Goal: Communication & Community: Answer question/provide support

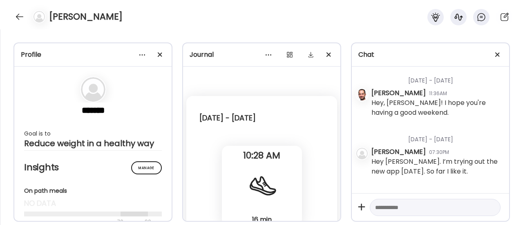
scroll to position [33, 0]
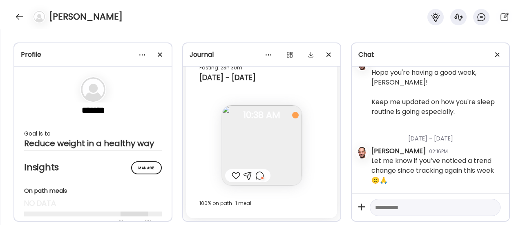
click at [15, 15] on div at bounding box center [19, 16] width 13 height 13
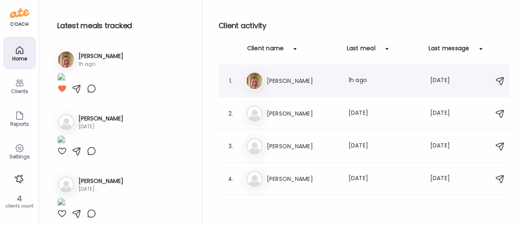
click at [305, 80] on h3 "[PERSON_NAME]" at bounding box center [303, 81] width 72 height 10
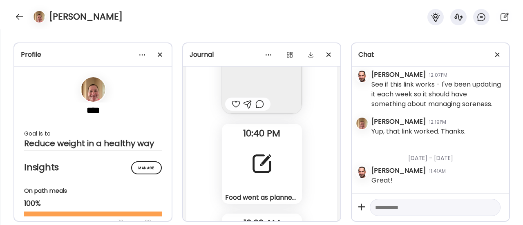
scroll to position [51942, 0]
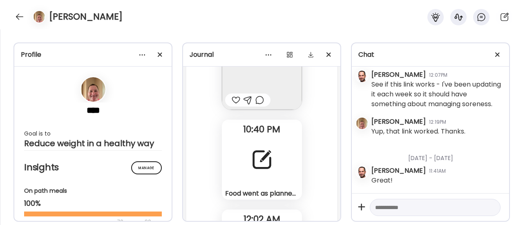
click at [256, 141] on div "Food went as planned [DATE]. [DATE] I plan to have 2 meals. Overnight oats for …" at bounding box center [262, 160] width 80 height 80
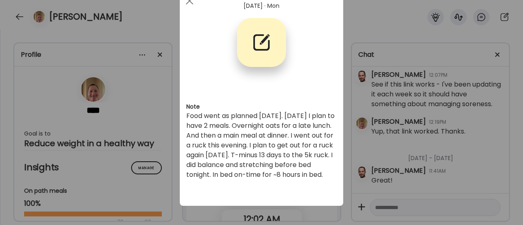
click at [212, 196] on div "Note Food went as planned [DATE]. [DATE] I plan to have 2 meals. Overnight oats…" at bounding box center [261, 91] width 163 height 210
click at [233, 213] on div "Ate Coach Dashboard Wahoo! It’s official Take a moment to set up your Coach Pro…" at bounding box center [261, 112] width 523 height 225
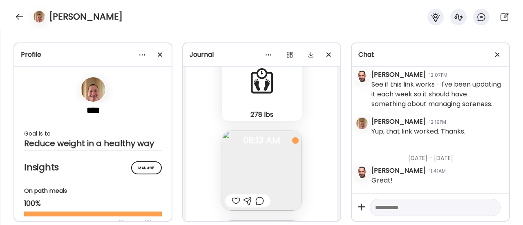
scroll to position [50493, 0]
click at [259, 170] on img at bounding box center [262, 171] width 80 height 80
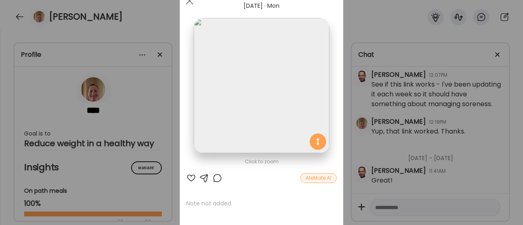
click at [214, 179] on div at bounding box center [217, 178] width 10 height 10
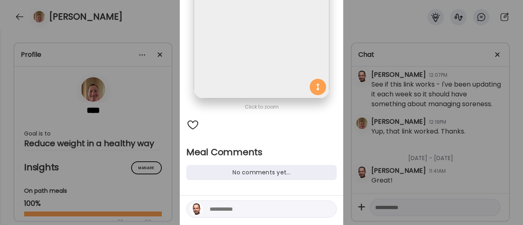
scroll to position [89, 0]
click at [210, 204] on textarea at bounding box center [265, 208] width 110 height 10
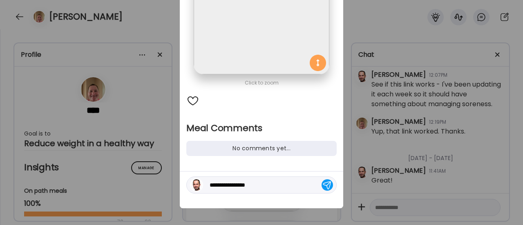
scroll to position [114, 0]
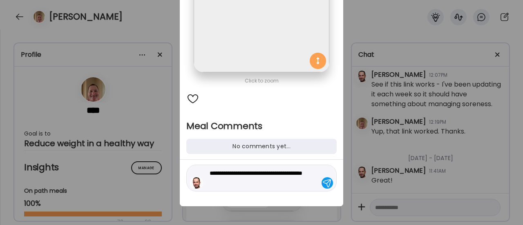
click at [210, 174] on textarea "**********" at bounding box center [265, 178] width 110 height 20
click at [251, 183] on textarea "**********" at bounding box center [265, 178] width 110 height 20
type textarea "**********"
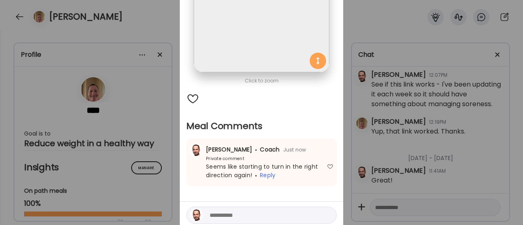
click at [163, 172] on div "Ate Coach Dashboard Wahoo! It’s official Take a moment to set up your Coach Pro…" at bounding box center [261, 112] width 523 height 225
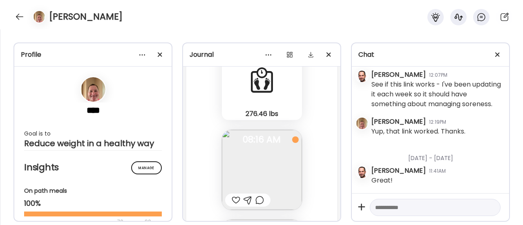
scroll to position [52300, 0]
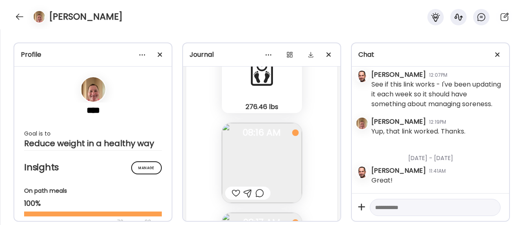
click at [248, 163] on img at bounding box center [262, 163] width 80 height 80
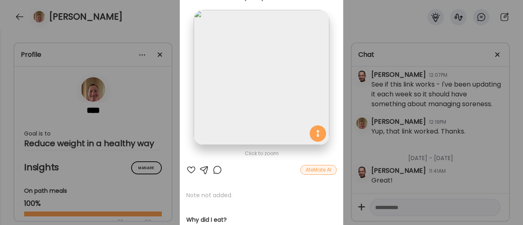
scroll to position [42, 0]
click at [212, 171] on div at bounding box center [217, 170] width 10 height 10
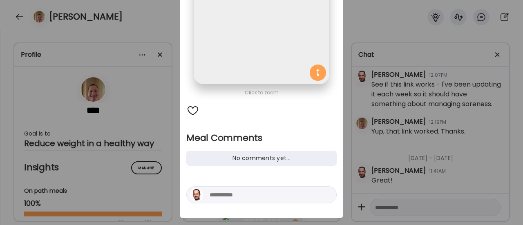
scroll to position [104, 0]
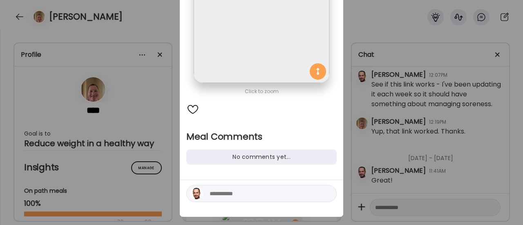
click at [214, 193] on textarea at bounding box center [265, 194] width 110 height 10
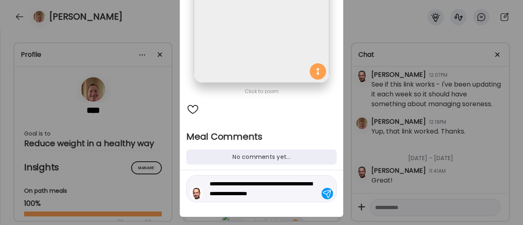
type textarea "**********"
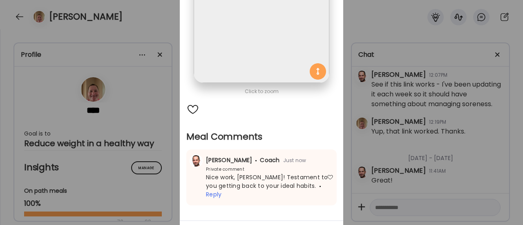
click at [143, 171] on div "Ate Coach Dashboard Wahoo! It’s official Take a moment to set up your Coach Pro…" at bounding box center [261, 112] width 523 height 225
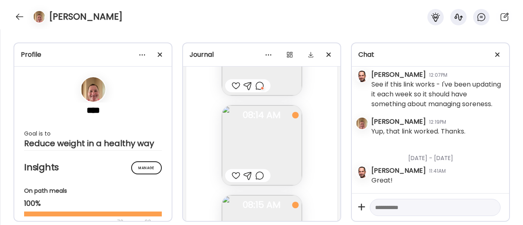
scroll to position [50612, 0]
click at [249, 139] on img at bounding box center [262, 142] width 80 height 80
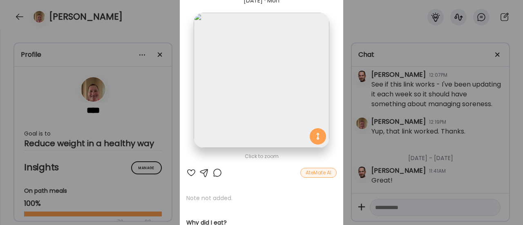
scroll to position [38, 0]
click at [190, 172] on div at bounding box center [191, 173] width 10 height 10
click at [167, 183] on div "Ate Coach Dashboard Wahoo! It’s official Take a moment to set up your Coach Pro…" at bounding box center [261, 112] width 523 height 225
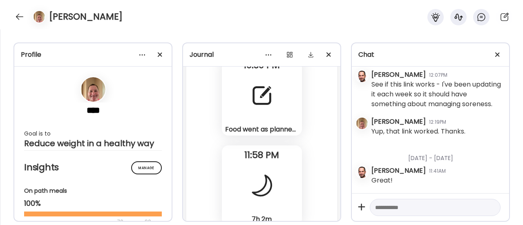
scroll to position [50206, 0]
click at [254, 128] on div "Food went as planned [DATE]. [DATE] I plan to have 2 meals. Overnight oats for …" at bounding box center [262, 130] width 74 height 9
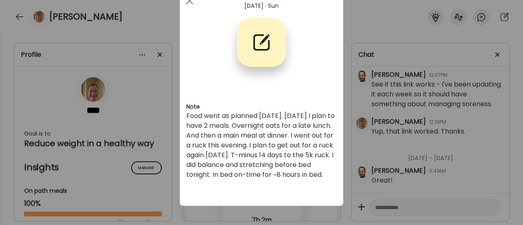
scroll to position [33, 0]
click at [150, 148] on div "Ate Coach Dashboard Wahoo! It’s official Take a moment to set up your Coach Pro…" at bounding box center [261, 112] width 523 height 225
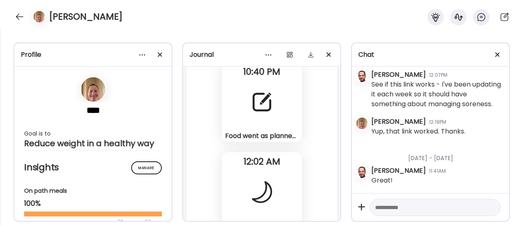
scroll to position [52000, 0]
click at [252, 118] on div "Food went as planned [DATE]. [DATE] I plan to have 2 meals. Overnight oats for …" at bounding box center [262, 102] width 80 height 80
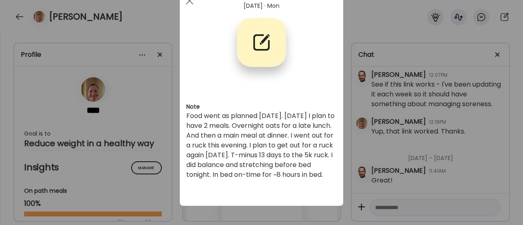
click at [199, 208] on div "Ate Coach Dashboard Wahoo! It’s official Take a moment to set up your Coach Pro…" at bounding box center [261, 112] width 523 height 225
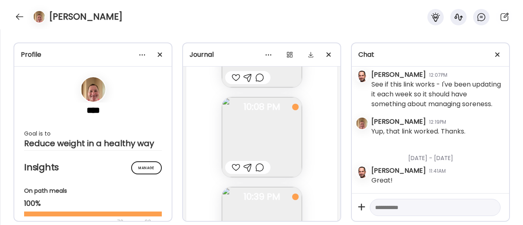
scroll to position [51790, 0]
click at [265, 112] on img at bounding box center [262, 132] width 80 height 80
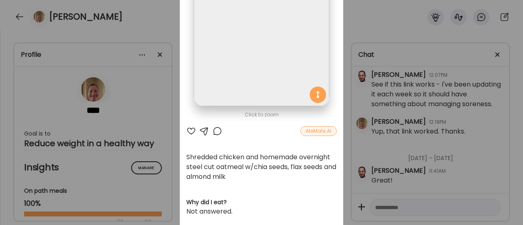
scroll to position [81, 0]
click at [140, 147] on div "Ate Coach Dashboard Wahoo! It’s official Take a moment to set up your Coach Pro…" at bounding box center [261, 112] width 523 height 225
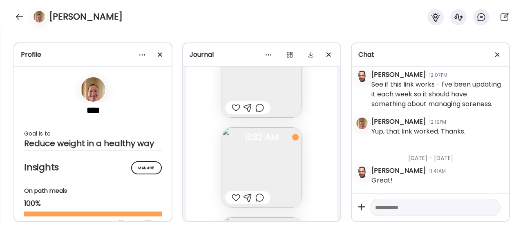
scroll to position [51126, 0]
click at [255, 110] on div at bounding box center [259, 108] width 9 height 10
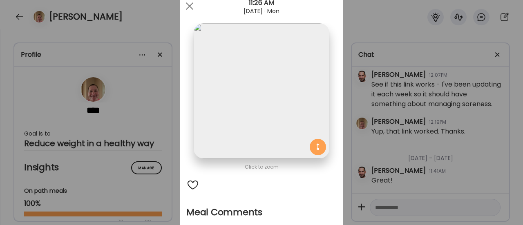
scroll to position [115, 0]
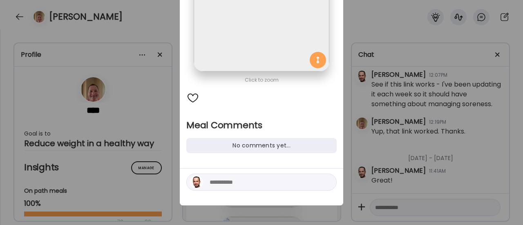
click at [227, 184] on textarea at bounding box center [265, 182] width 110 height 10
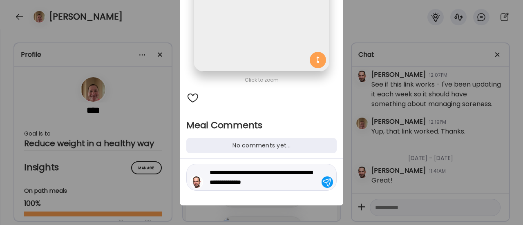
type textarea "**********"
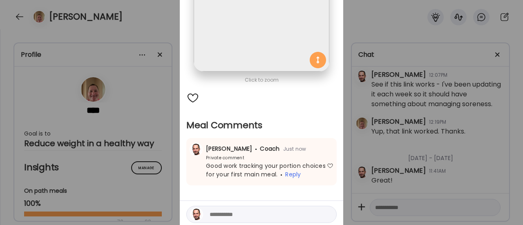
click at [141, 124] on div "Ate Coach Dashboard Wahoo! It’s official Take a moment to set up your Coach Pro…" at bounding box center [261, 112] width 523 height 225
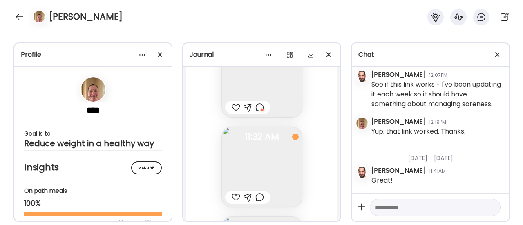
click at [141, 124] on section "**** Goal is to Reduce weight in a healthy way" at bounding box center [93, 112] width 138 height 72
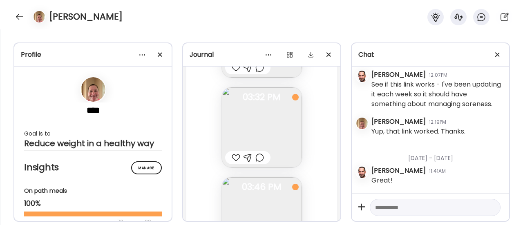
scroll to position [51345, 0]
click at [257, 158] on div at bounding box center [259, 158] width 9 height 10
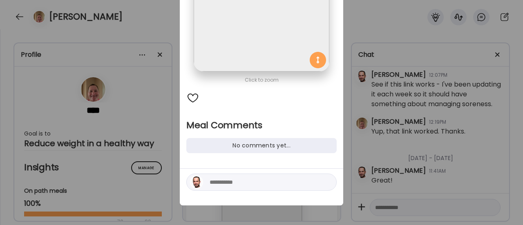
click at [219, 184] on textarea at bounding box center [265, 182] width 110 height 10
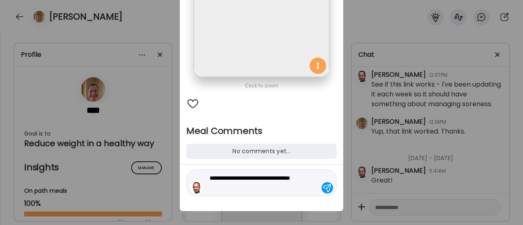
scroll to position [113, 0]
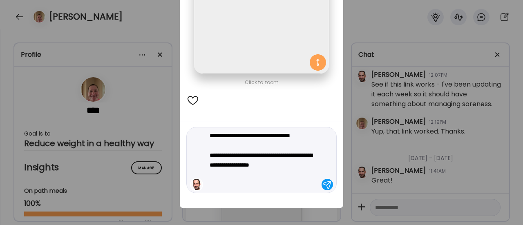
type textarea "**********"
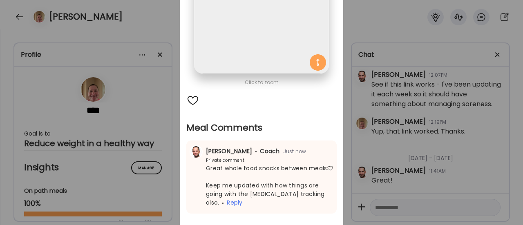
click at [158, 140] on div "Ate Coach Dashboard Wahoo! It’s official Take a moment to set up your Coach Pro…" at bounding box center [261, 112] width 523 height 225
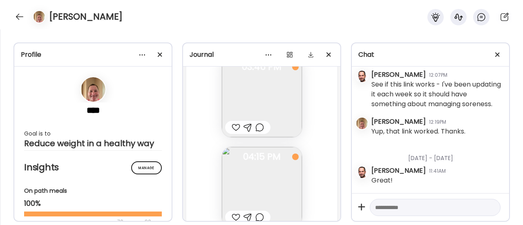
scroll to position [51466, 0]
click at [232, 127] on div at bounding box center [236, 127] width 9 height 10
click at [255, 120] on div at bounding box center [259, 123] width 9 height 10
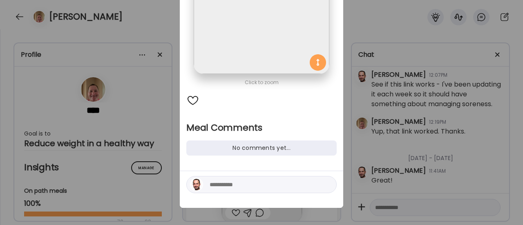
click at [214, 187] on textarea at bounding box center [265, 185] width 110 height 10
type textarea "**********"
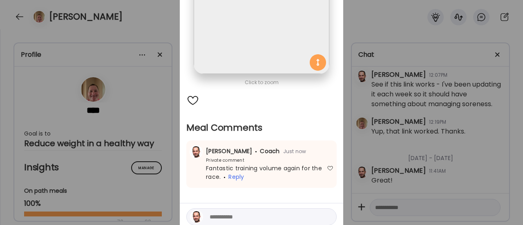
click at [163, 180] on div "Ate Coach Dashboard Wahoo! It’s official Take a moment to set up your Coach Pro…" at bounding box center [261, 112] width 523 height 225
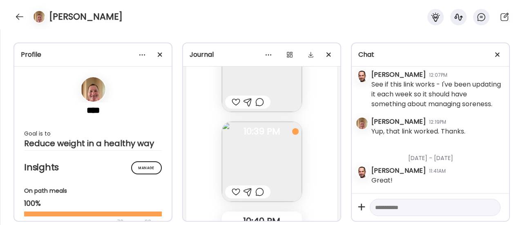
scroll to position [51853, 0]
click at [256, 98] on div at bounding box center [259, 99] width 9 height 10
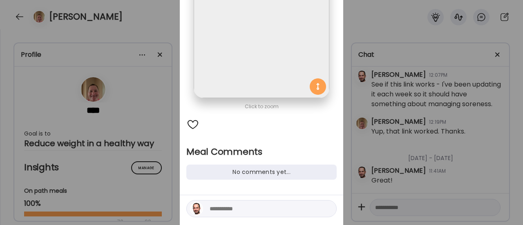
scroll to position [115, 0]
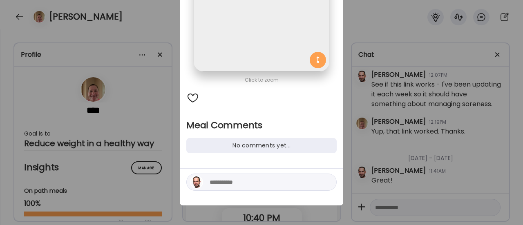
click at [229, 181] on textarea at bounding box center [265, 182] width 110 height 10
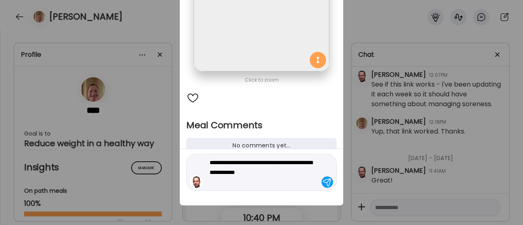
type textarea "**********"
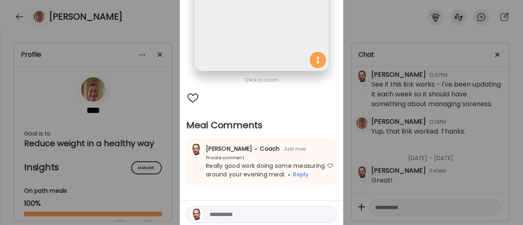
click at [158, 184] on div "Ate Coach Dashboard Wahoo! It’s official Take a moment to set up your Coach Pro…" at bounding box center [261, 112] width 523 height 225
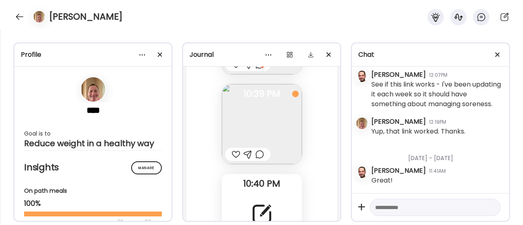
scroll to position [51883, 0]
click at [232, 157] on div at bounding box center [236, 159] width 9 height 10
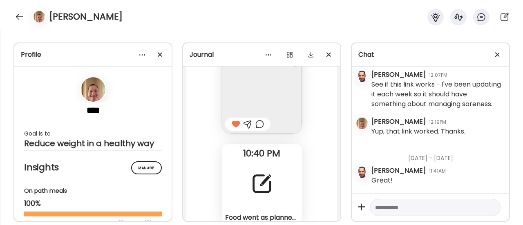
scroll to position [51910, 0]
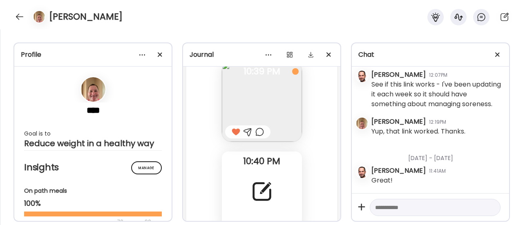
click at [256, 131] on div at bounding box center [259, 132] width 9 height 10
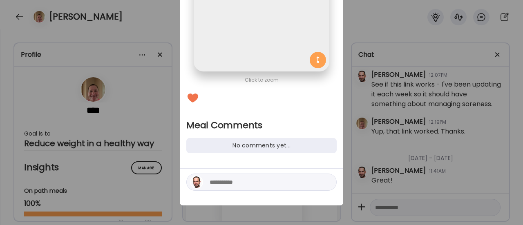
click at [225, 183] on textarea at bounding box center [265, 182] width 110 height 10
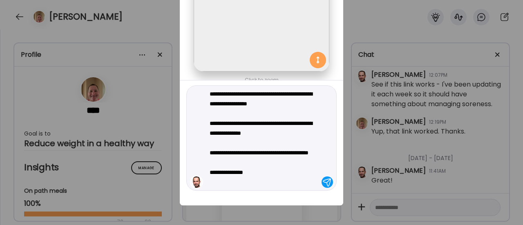
type textarea "**********"
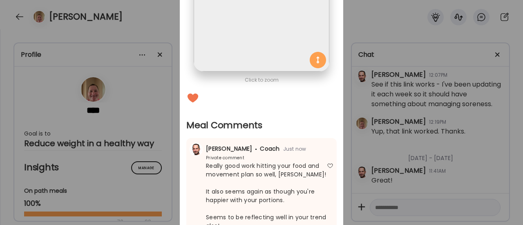
click at [155, 152] on div "Ate Coach Dashboard Wahoo! It’s official Take a moment to set up your Coach Pro…" at bounding box center [261, 112] width 523 height 225
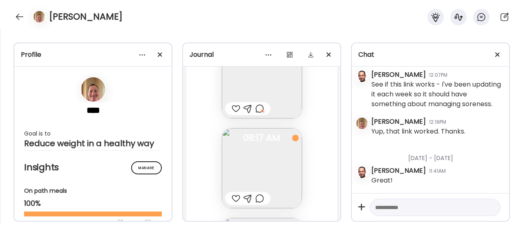
scroll to position [52389, 0]
click at [259, 192] on div at bounding box center [259, 195] width 9 height 10
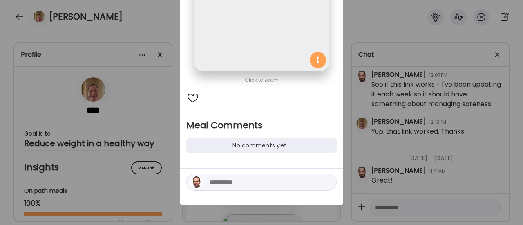
click at [242, 178] on textarea at bounding box center [265, 182] width 110 height 10
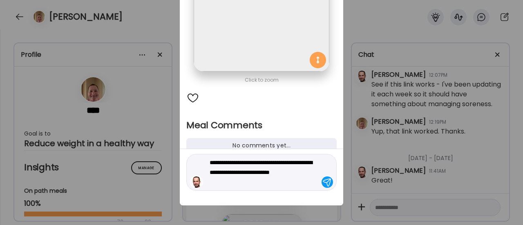
type textarea "**********"
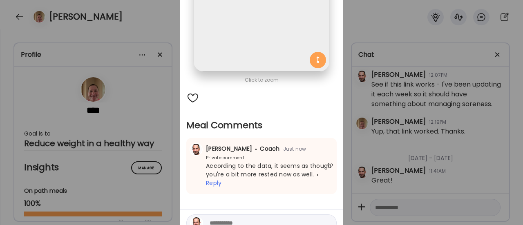
click at [159, 169] on div "Ate Coach Dashboard Wahoo! It’s official Take a moment to set up your Coach Pro…" at bounding box center [261, 112] width 523 height 225
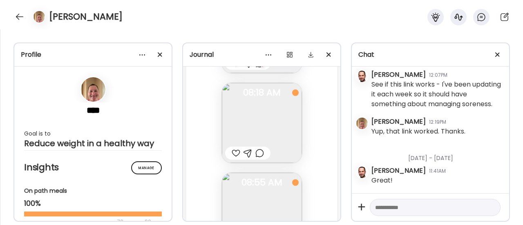
scroll to position [52587, 0]
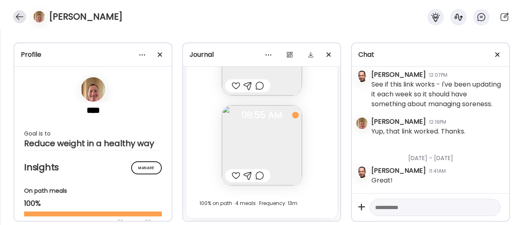
click at [17, 16] on div at bounding box center [19, 16] width 13 height 13
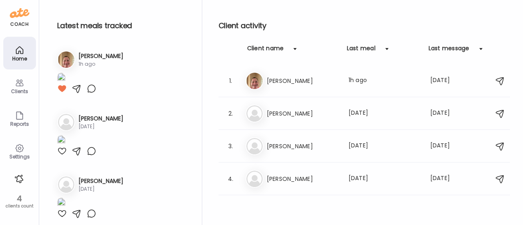
click at [522, 151] on div "Latest meals Insights Latest meals tracked 1. Er [PERSON_NAME] 1h ago 2. [PERSO…" at bounding box center [281, 112] width 484 height 225
